Goal: Task Accomplishment & Management: Use online tool/utility

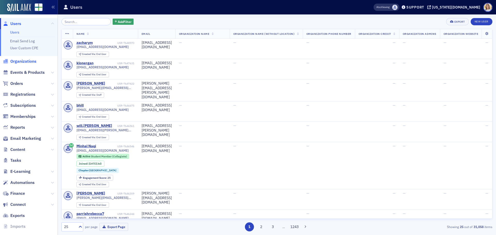
click at [21, 61] on span "Organizations" at bounding box center [23, 62] width 26 height 6
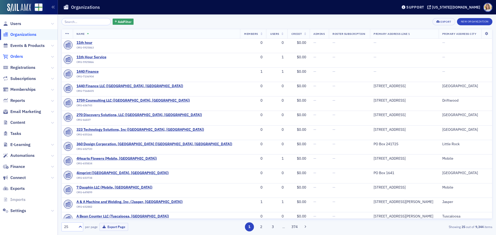
click at [23, 58] on span "Orders" at bounding box center [16, 57] width 13 height 6
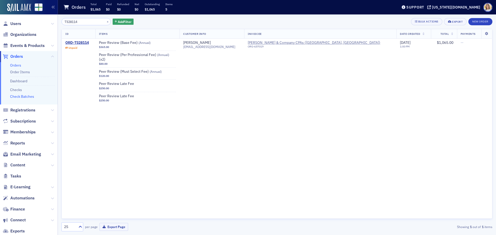
type input "7328114"
click at [25, 97] on link "Check Batches" at bounding box center [22, 96] width 24 height 5
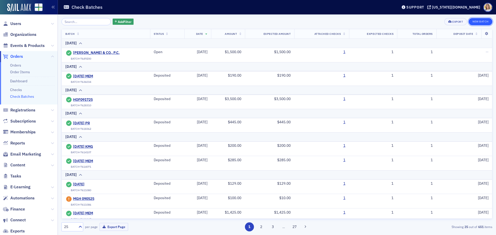
click at [481, 21] on button "New Batch" at bounding box center [481, 21] width 24 height 7
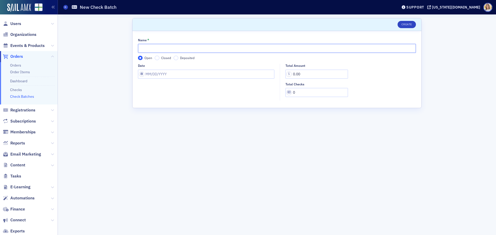
click at [153, 49] on input "Name *" at bounding box center [277, 48] width 278 height 9
type input "[DATE] PR"
select select "8"
select select "2025"
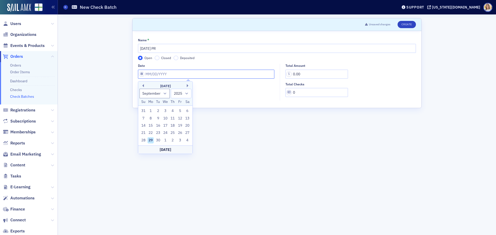
click at [150, 74] on input "Date" at bounding box center [206, 74] width 136 height 9
click at [150, 141] on div "29" at bounding box center [151, 140] width 6 height 6
type input "[DATE]"
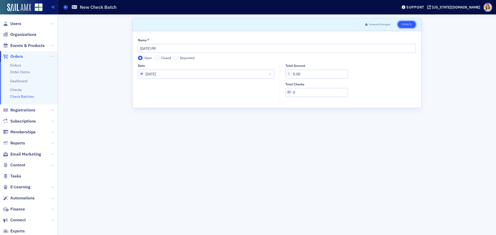
click at [410, 25] on button "Create" at bounding box center [407, 24] width 18 height 7
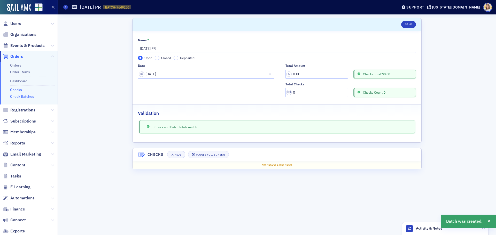
click at [16, 89] on link "Checks" at bounding box center [16, 90] width 12 height 5
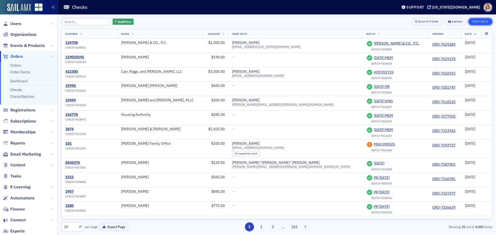
click at [479, 22] on button "New Check" at bounding box center [481, 21] width 24 height 7
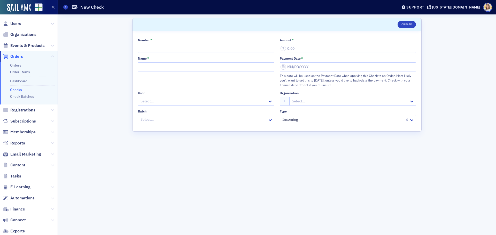
click at [159, 45] on input "Number *" at bounding box center [206, 48] width 136 height 9
type input "517721"
click at [307, 49] on input "Amount *" at bounding box center [348, 48] width 136 height 9
type input "815.00"
type input "[PERSON_NAME]"
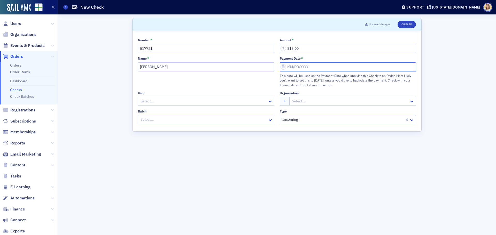
select select "8"
select select "2025"
click at [291, 135] on div "29" at bounding box center [292, 133] width 6 height 6
type input "[DATE]"
click at [196, 120] on div at bounding box center [203, 120] width 127 height 6
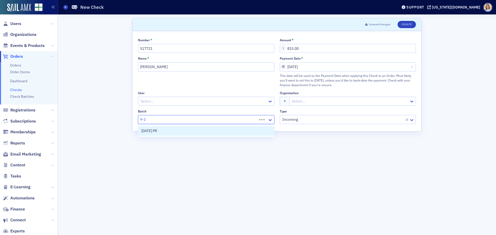
type input "9-29"
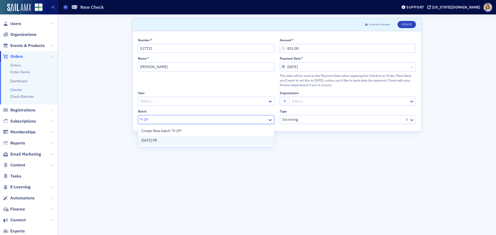
click at [177, 139] on div "[DATE] PR" at bounding box center [206, 140] width 130 height 5
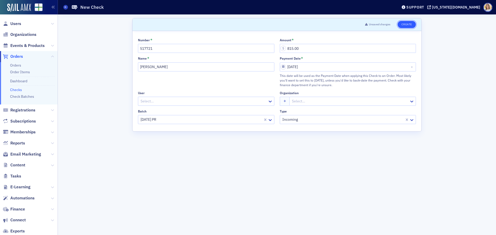
click at [411, 25] on button "Create" at bounding box center [407, 24] width 18 height 7
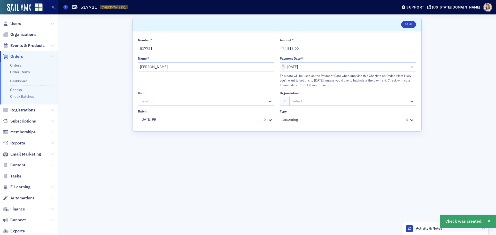
click at [112, 8] on span "CHECK-7649251" at bounding box center [114, 7] width 24 height 4
copy span "CHECK-7649251 7649251"
click at [14, 54] on span "Orders" at bounding box center [16, 57] width 13 height 6
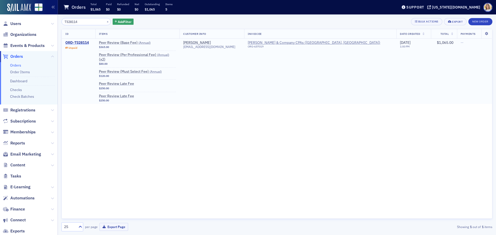
click at [86, 41] on div "ORD-7328114" at bounding box center [77, 43] width 24 height 5
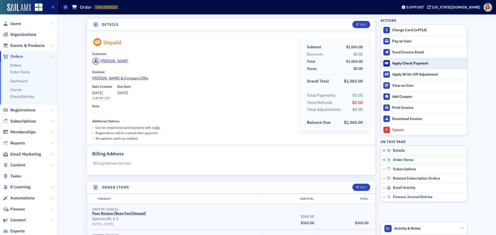
click at [416, 62] on div "Apply Check Payment" at bounding box center [428, 63] width 72 height 5
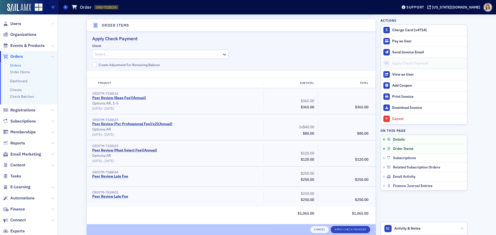
scroll to position [164, 0]
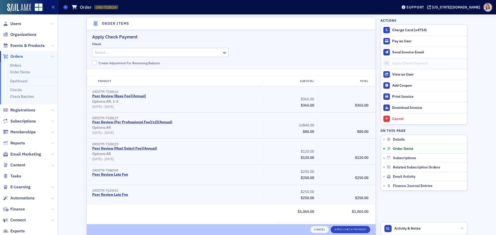
click at [118, 54] on div at bounding box center [157, 52] width 127 height 6
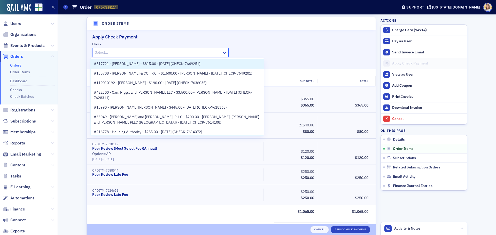
paste input "CHECK-7649251"
type input "CHECK-7649251"
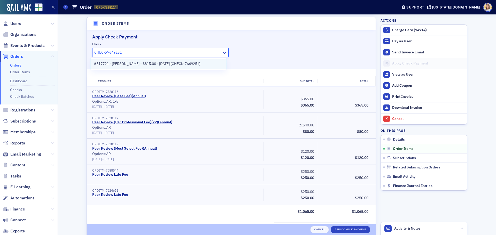
click at [125, 62] on span "#517721 - Gasaway - $815.00 - 9/29/2025 (CHECK-7649251)" at bounding box center [147, 63] width 107 height 5
click at [339, 228] on button "Apply Check Payment" at bounding box center [351, 229] width 40 height 7
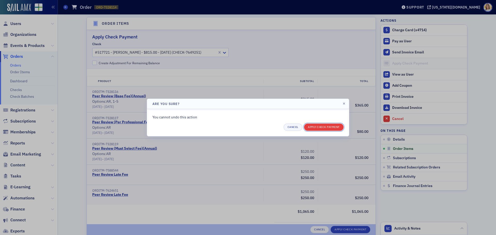
click at [333, 124] on button "Apply Check Payment" at bounding box center [324, 127] width 40 height 7
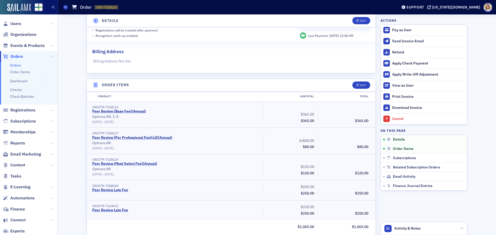
scroll to position [103, 0]
click at [360, 85] on div "Edit" at bounding box center [363, 85] width 6 height 3
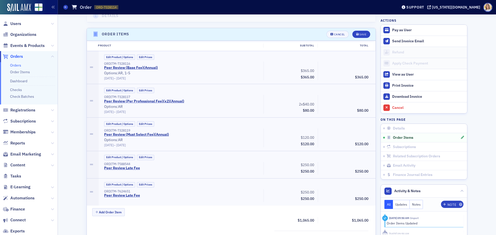
scroll to position [165, 0]
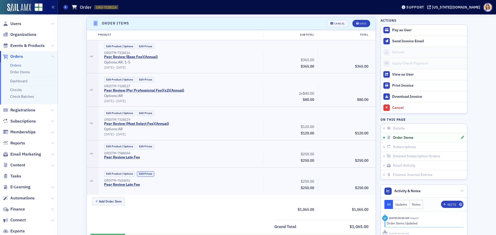
click at [149, 174] on button "Edit Prices" at bounding box center [145, 174] width 17 height 5
drag, startPoint x: 358, startPoint y: 181, endPoint x: 386, endPoint y: 183, distance: 28.5
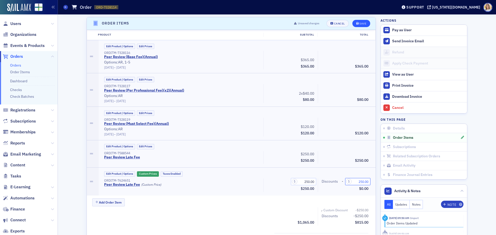
type input "250.00"
click at [361, 24] on div "Save" at bounding box center [362, 23] width 7 height 3
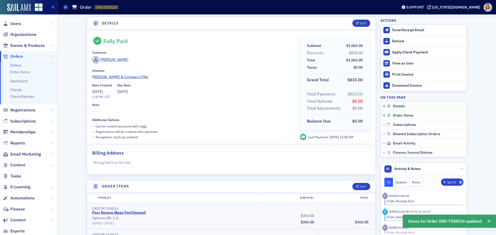
scroll to position [0, 0]
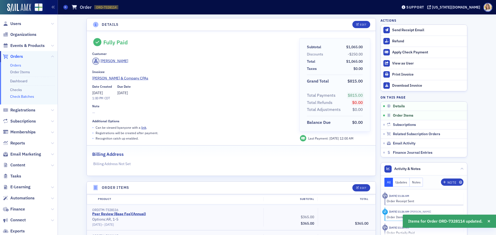
click at [26, 96] on link "Check Batches" at bounding box center [22, 96] width 24 height 5
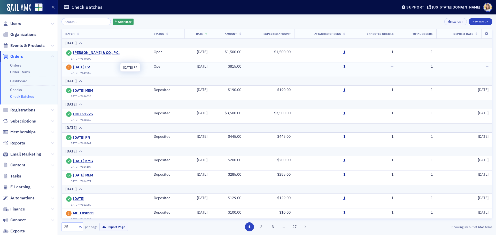
click at [95, 67] on span "[DATE] PR" at bounding box center [96, 67] width 47 height 5
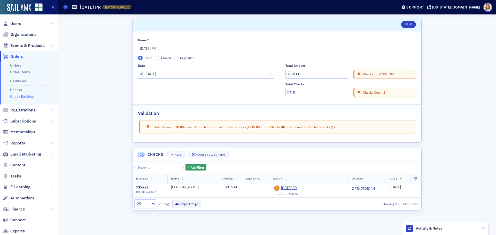
click at [155, 59] on div "Open Closed Deposited" at bounding box center [277, 58] width 278 height 5
click at [157, 59] on input "Closed" at bounding box center [157, 58] width 5 height 5
drag, startPoint x: 313, startPoint y: 74, endPoint x: 268, endPoint y: 72, distance: 44.7
click at [268, 72] on div "Date [DATE] Total Amount 0.00 Checks Total: $815.00 Total Checks 0 Checks Count…" at bounding box center [277, 82] width 278 height 37
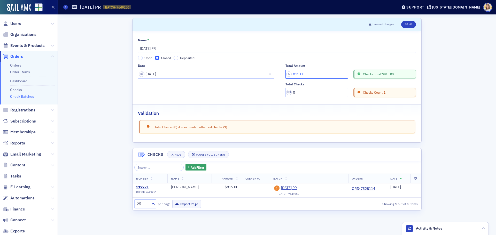
type input "815.00"
drag, startPoint x: 304, startPoint y: 92, endPoint x: 270, endPoint y: 92, distance: 34.6
click at [270, 92] on div "Date [DATE] Total Amount 815.00 Checks Total: $815.00 Total Checks 0 Checks Cou…" at bounding box center [277, 82] width 278 height 37
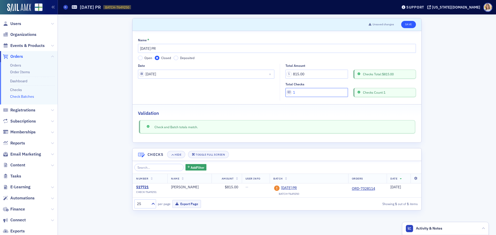
type input "1"
click at [412, 23] on button "Save" at bounding box center [408, 24] width 15 height 7
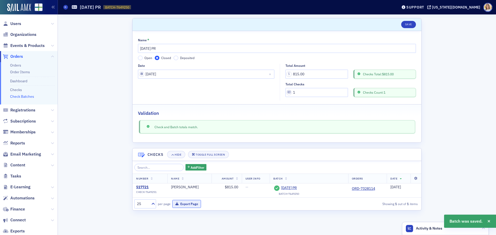
click at [198, 205] on button "Export Page" at bounding box center [186, 204] width 29 height 8
click at [20, 23] on span "Users" at bounding box center [15, 24] width 11 height 6
